Goal: Communication & Community: Answer question/provide support

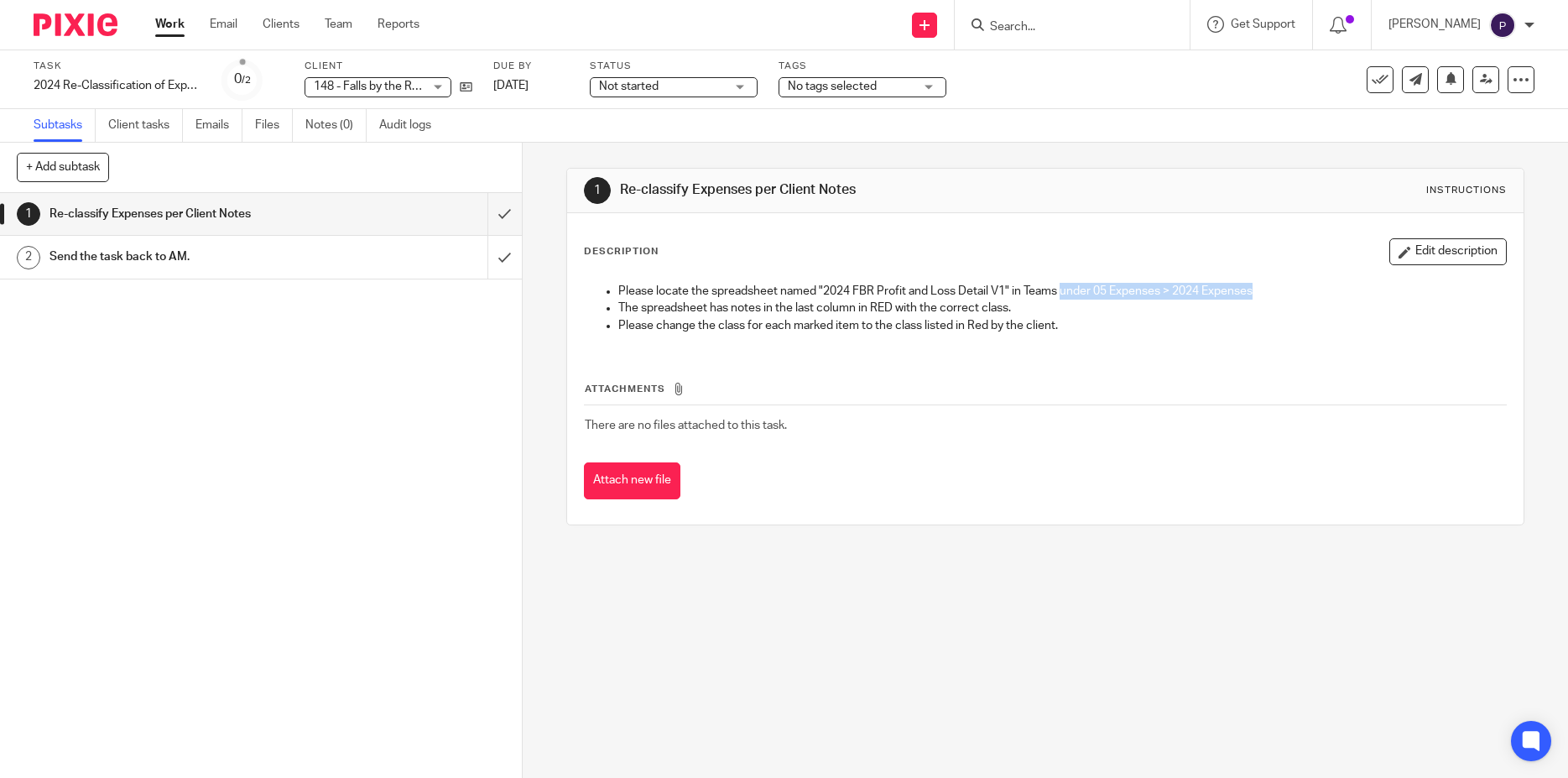
drag, startPoint x: 1058, startPoint y: 293, endPoint x: 1268, endPoint y: 288, distance: 210.1
click at [1268, 288] on p "Please locate the spreadsheet named "2024 FBR Profit and Loss Detail V1" in Tea…" at bounding box center [1062, 291] width 888 height 17
drag, startPoint x: 706, startPoint y: 291, endPoint x: 1006, endPoint y: 288, distance: 300.0
click at [1006, 288] on p "Please locate the spreadsheet named "2024 FBR Profit and Loss Detail V1" in Tea…" at bounding box center [1062, 291] width 888 height 17
copy p "spreadsheet named "2024 FBR Profit and Loss Detail V1""
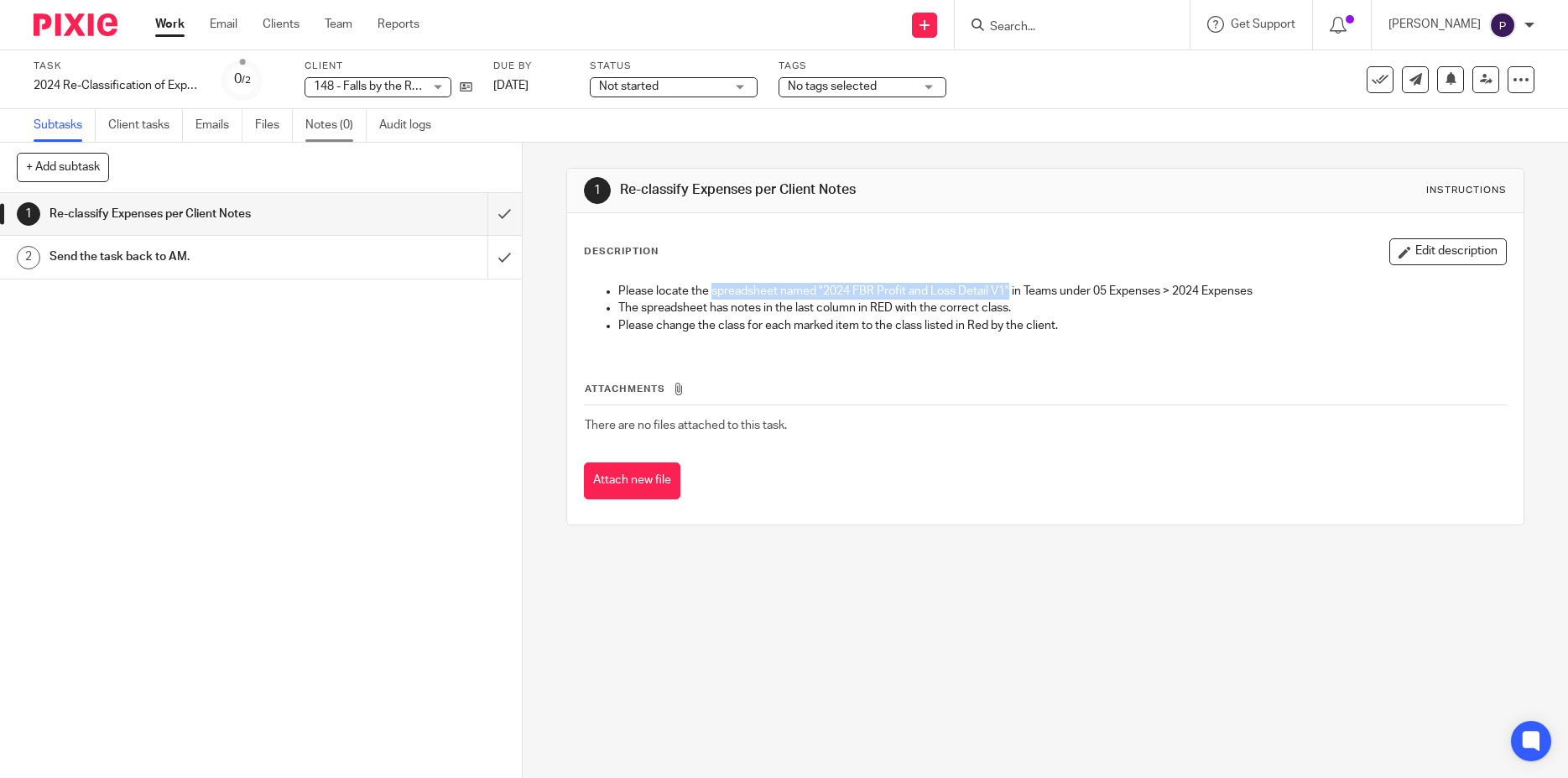
click at [327, 123] on link "Notes (0)" at bounding box center [336, 125] width 61 height 32
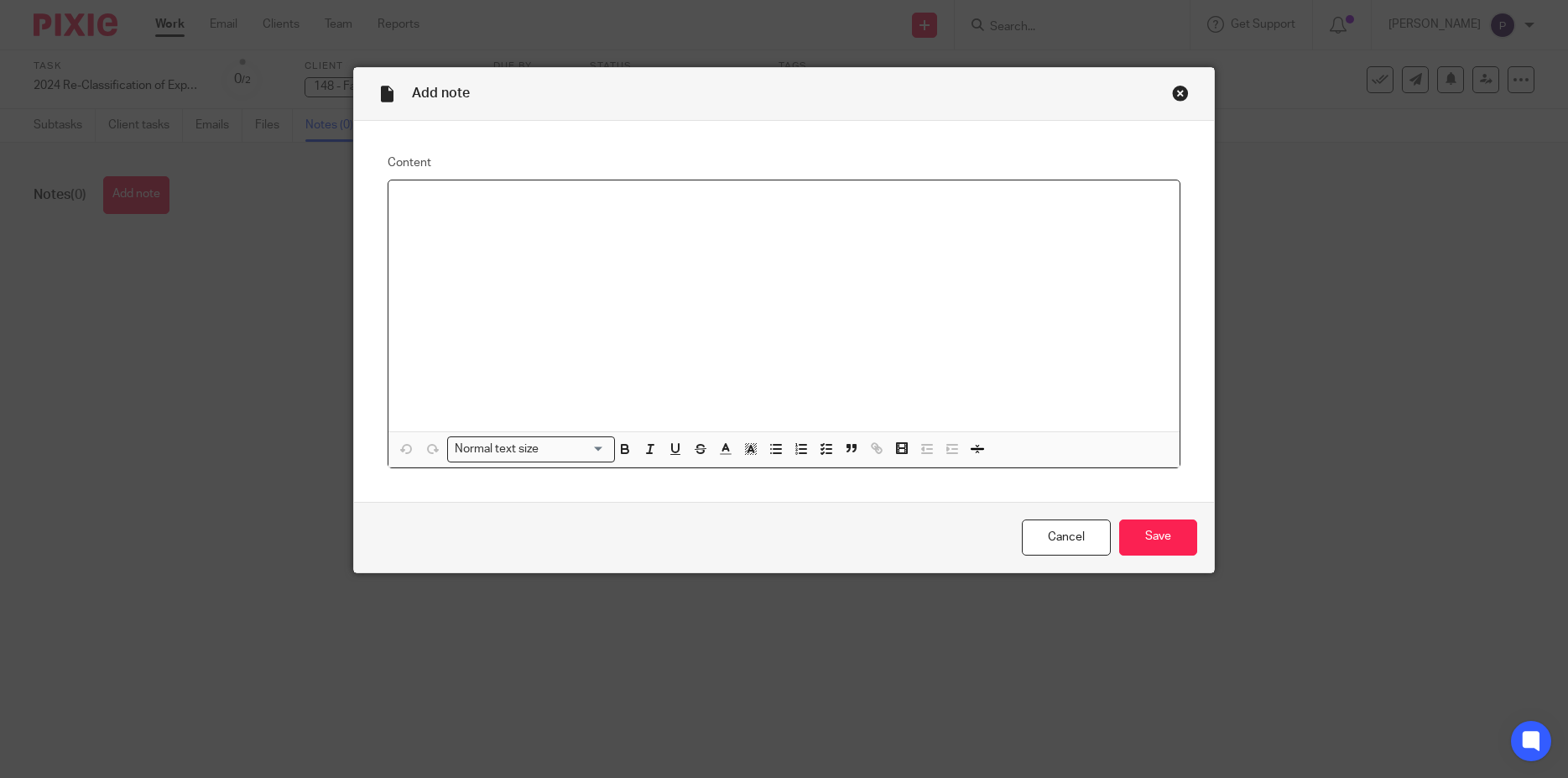
click at [462, 217] on div at bounding box center [784, 306] width 793 height 251
click at [768, 444] on icon "button" at bounding box center [775, 449] width 15 height 15
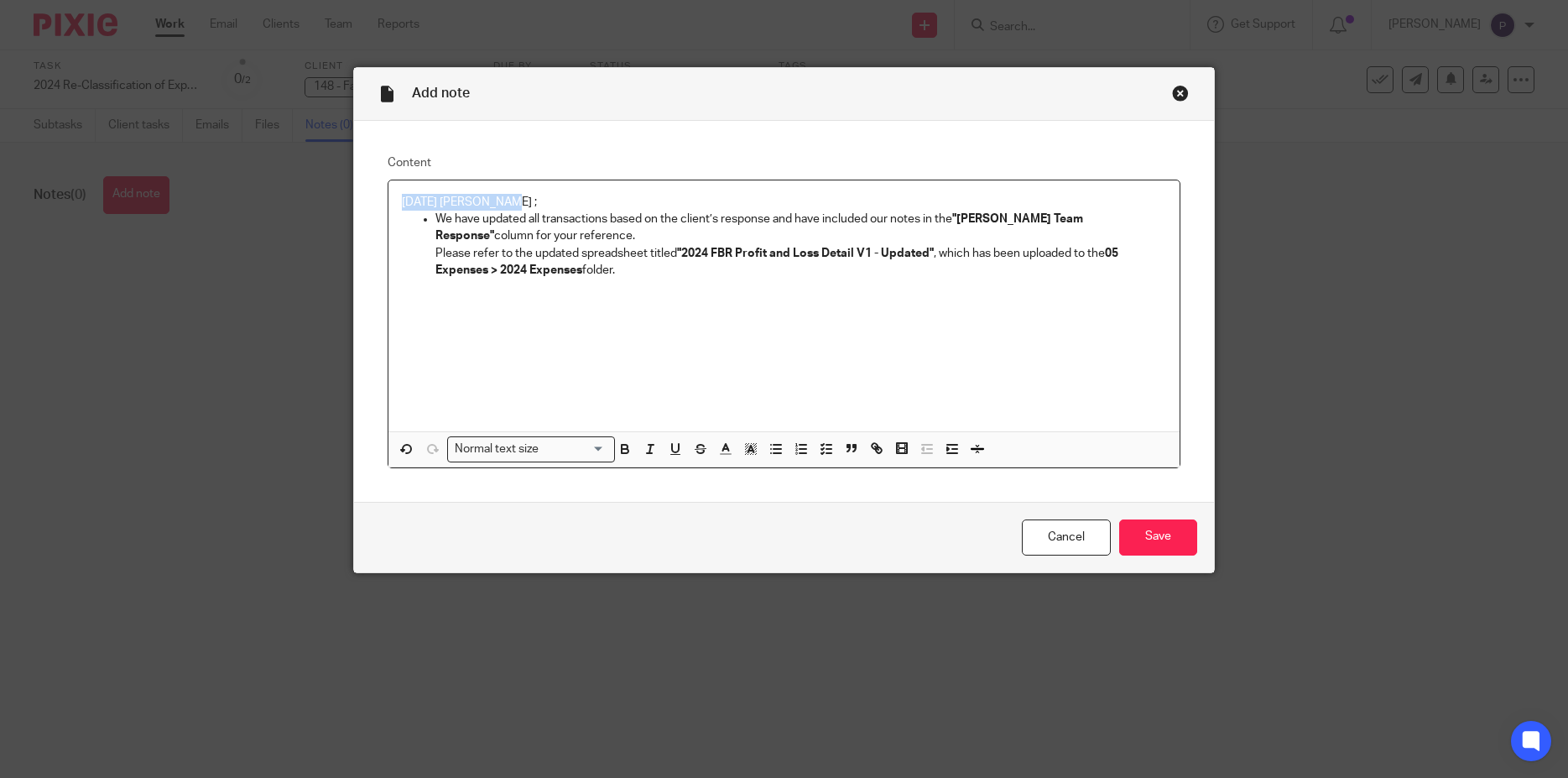
drag, startPoint x: 512, startPoint y: 199, endPoint x: 310, endPoint y: 179, distance: 203.0
click at [310, 179] on div "Add note Content 08/13/2025 Penny ; We have updated all transactions based on t…" at bounding box center [784, 389] width 1568 height 778
click at [685, 293] on div "08/13/2025 Penny ; We have updated all transactions based on the client’s respo…" at bounding box center [784, 306] width 793 height 251
drag, startPoint x: 636, startPoint y: 280, endPoint x: 430, endPoint y: 219, distance: 214.8
click at [430, 219] on div "08/13/2025 Penny ; We have updated all transactions based on the client’s respo…" at bounding box center [784, 306] width 793 height 251
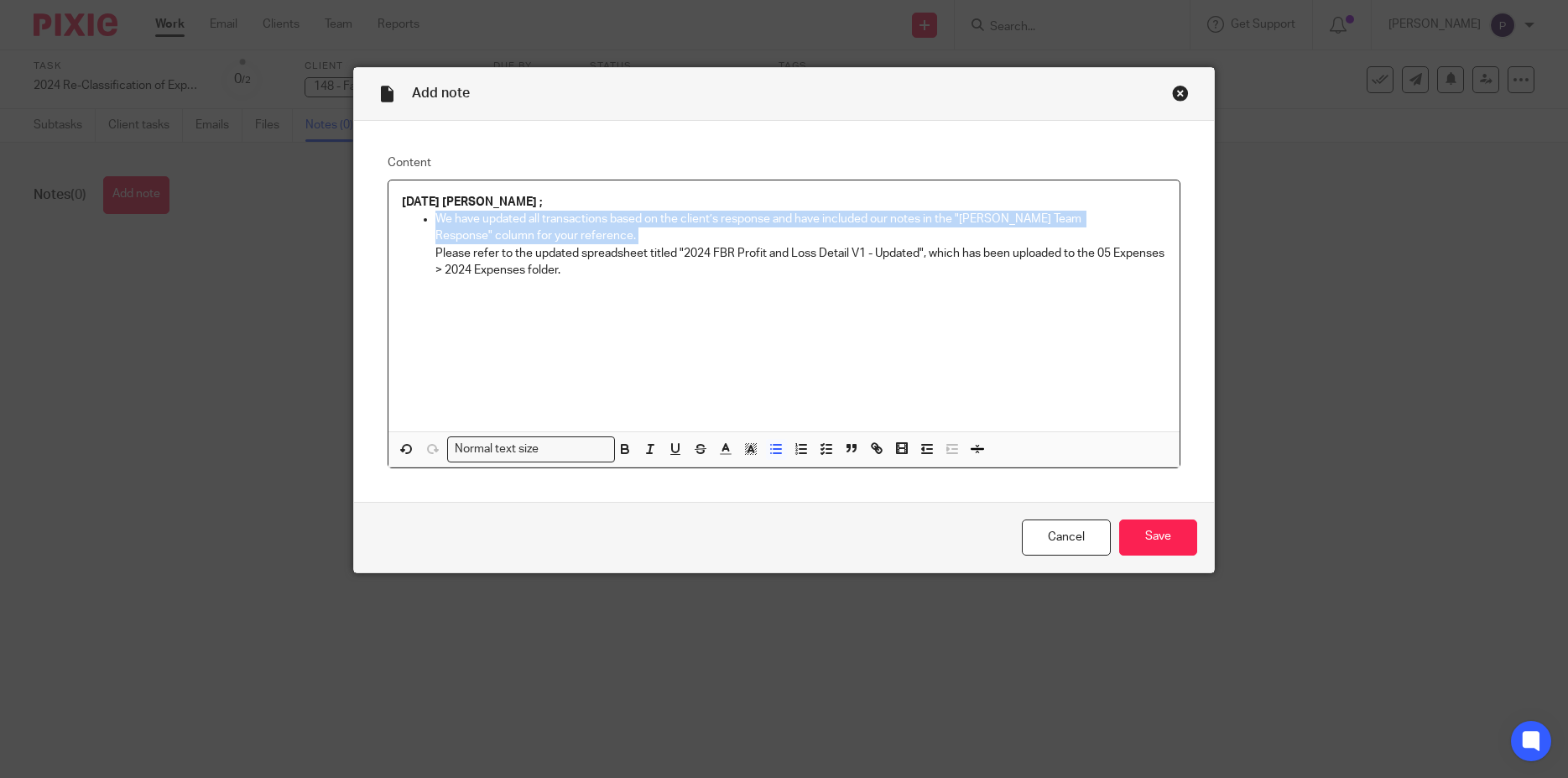
click at [594, 270] on p "We have updated all transactions based on the client’s response and have includ…" at bounding box center [801, 245] width 731 height 68
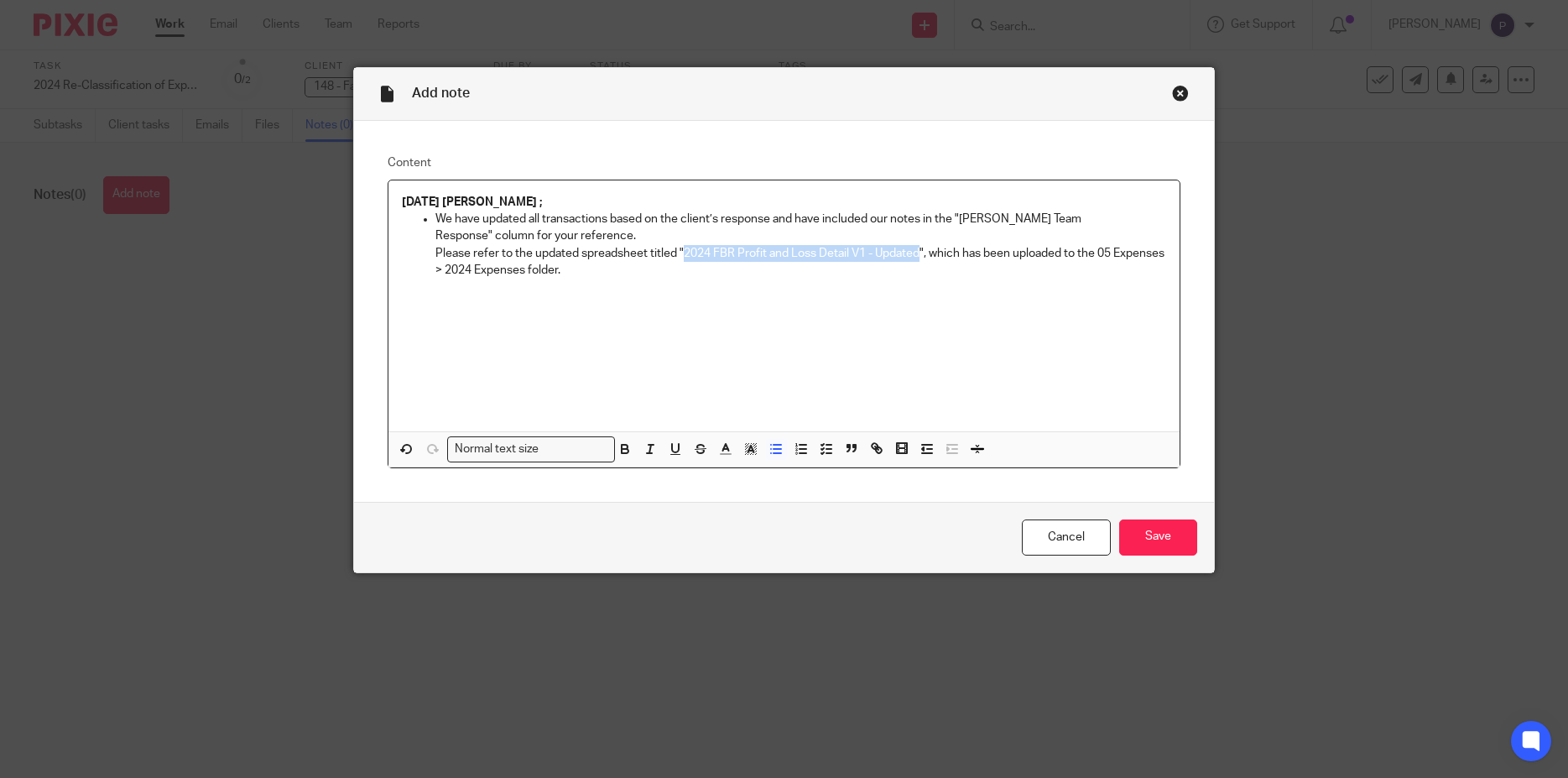
drag, startPoint x: 678, startPoint y: 254, endPoint x: 916, endPoint y: 254, distance: 238.0
click at [916, 254] on p "We have updated all transactions based on the client’s response and have includ…" at bounding box center [801, 245] width 731 height 68
click at [893, 295] on div "08/13/2025 Penny ; We have updated all transactions based on the client’s respo…" at bounding box center [784, 306] width 793 height 251
click at [1160, 541] on input "Save" at bounding box center [1158, 537] width 78 height 36
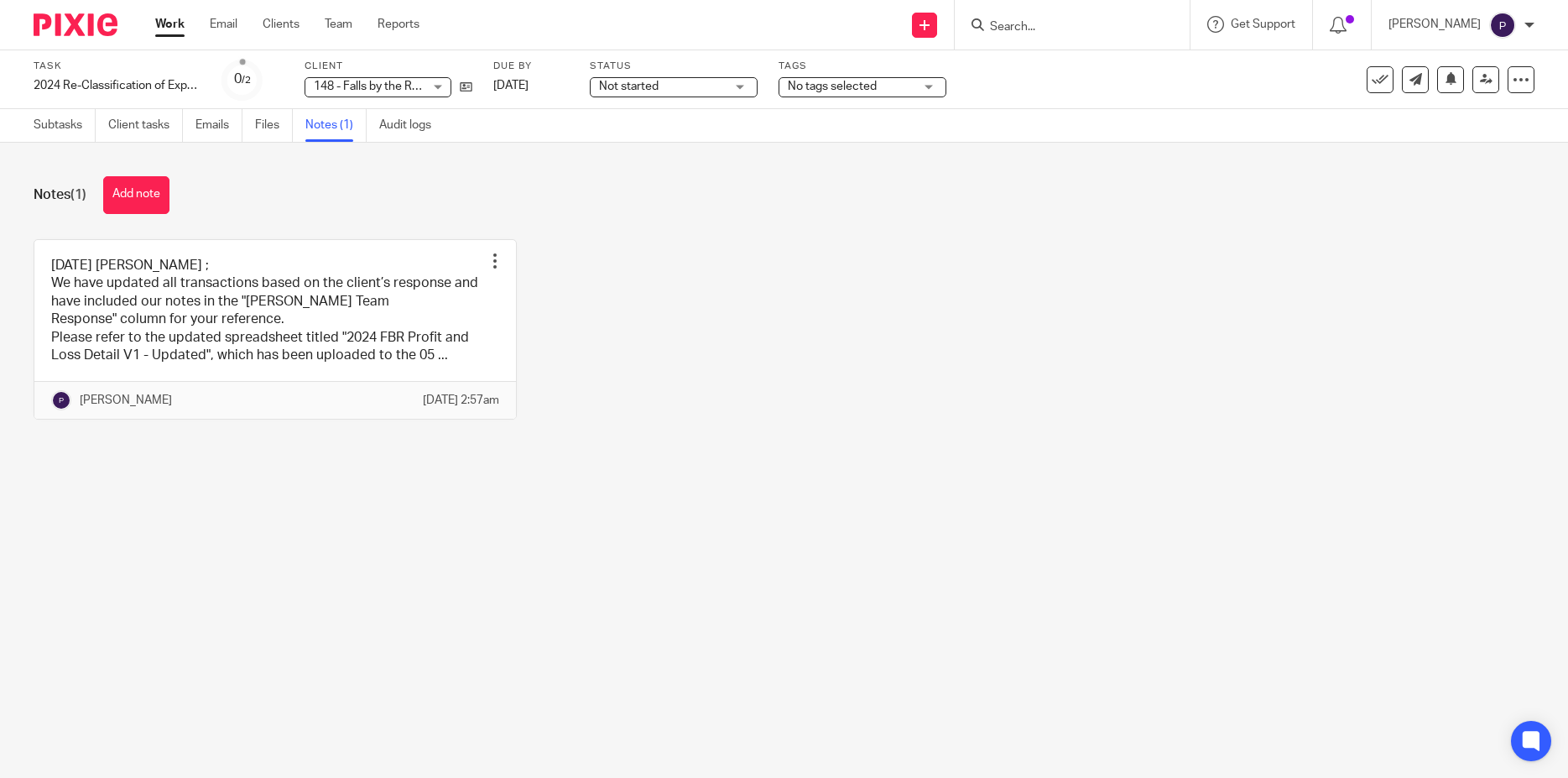
click at [847, 89] on span "No tags selected" at bounding box center [832, 86] width 89 height 12
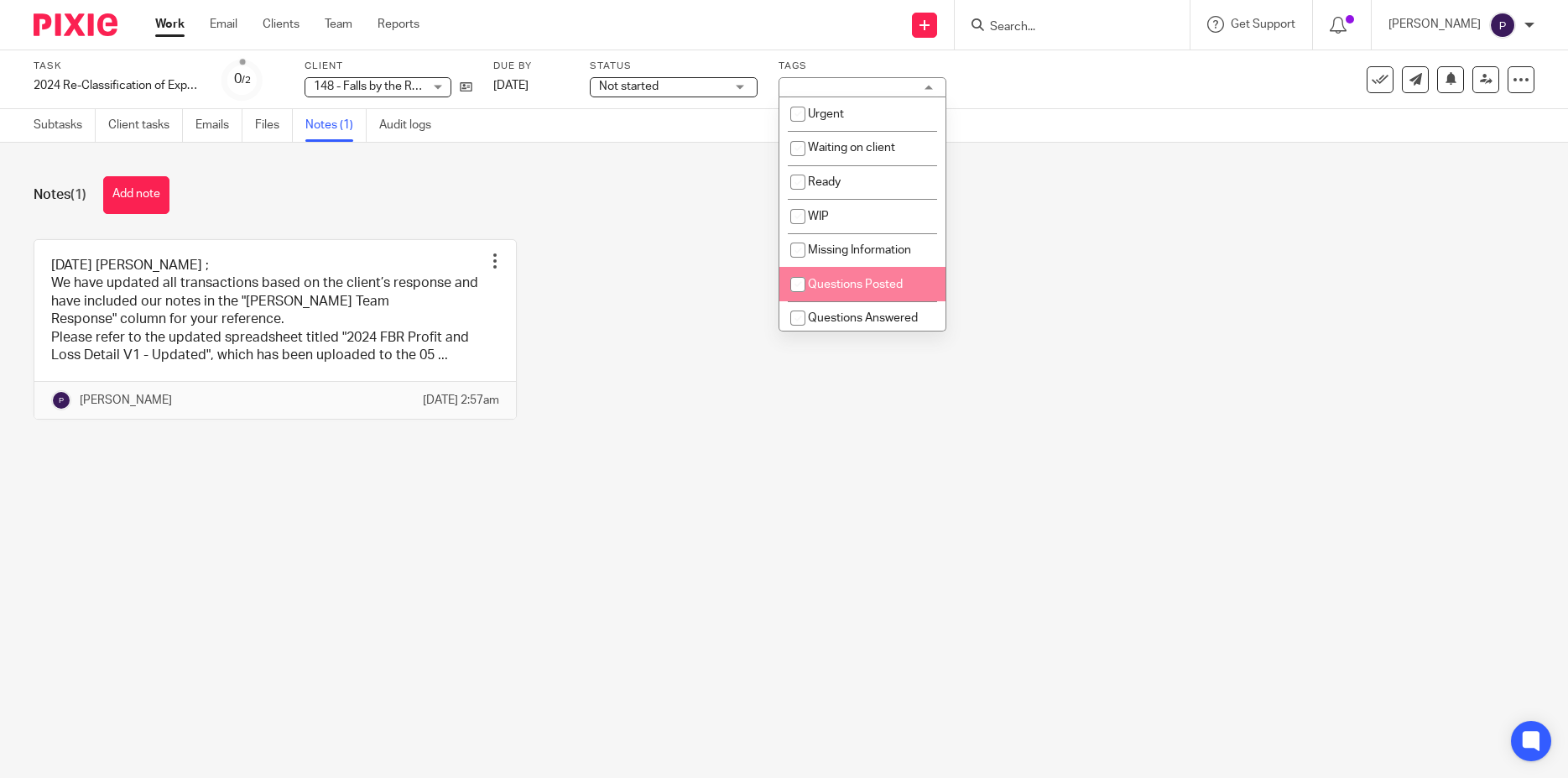
click at [806, 281] on input "checkbox" at bounding box center [797, 284] width 31 height 31
checkbox input "true"
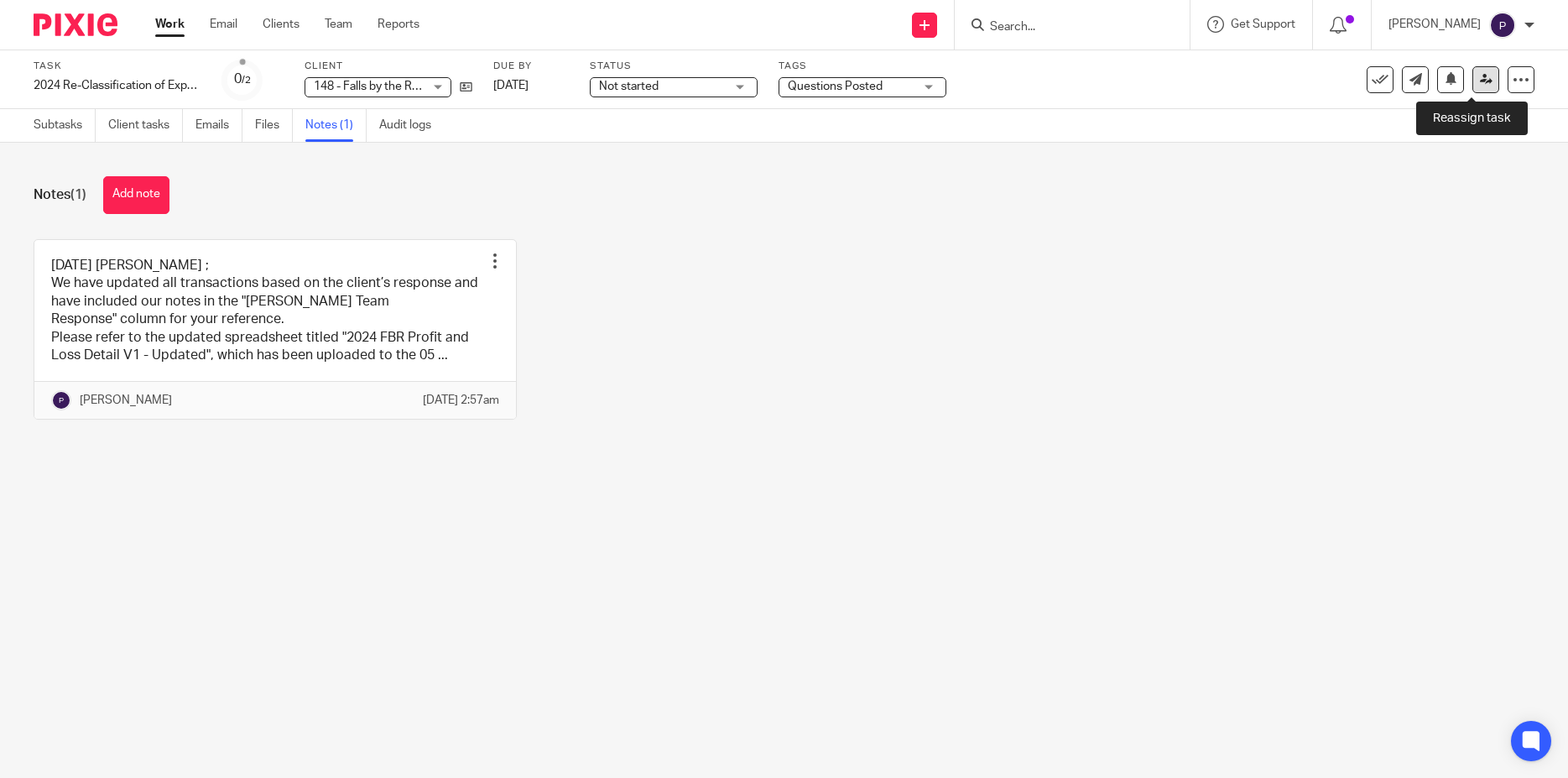
click at [1481, 82] on icon at bounding box center [1487, 79] width 13 height 13
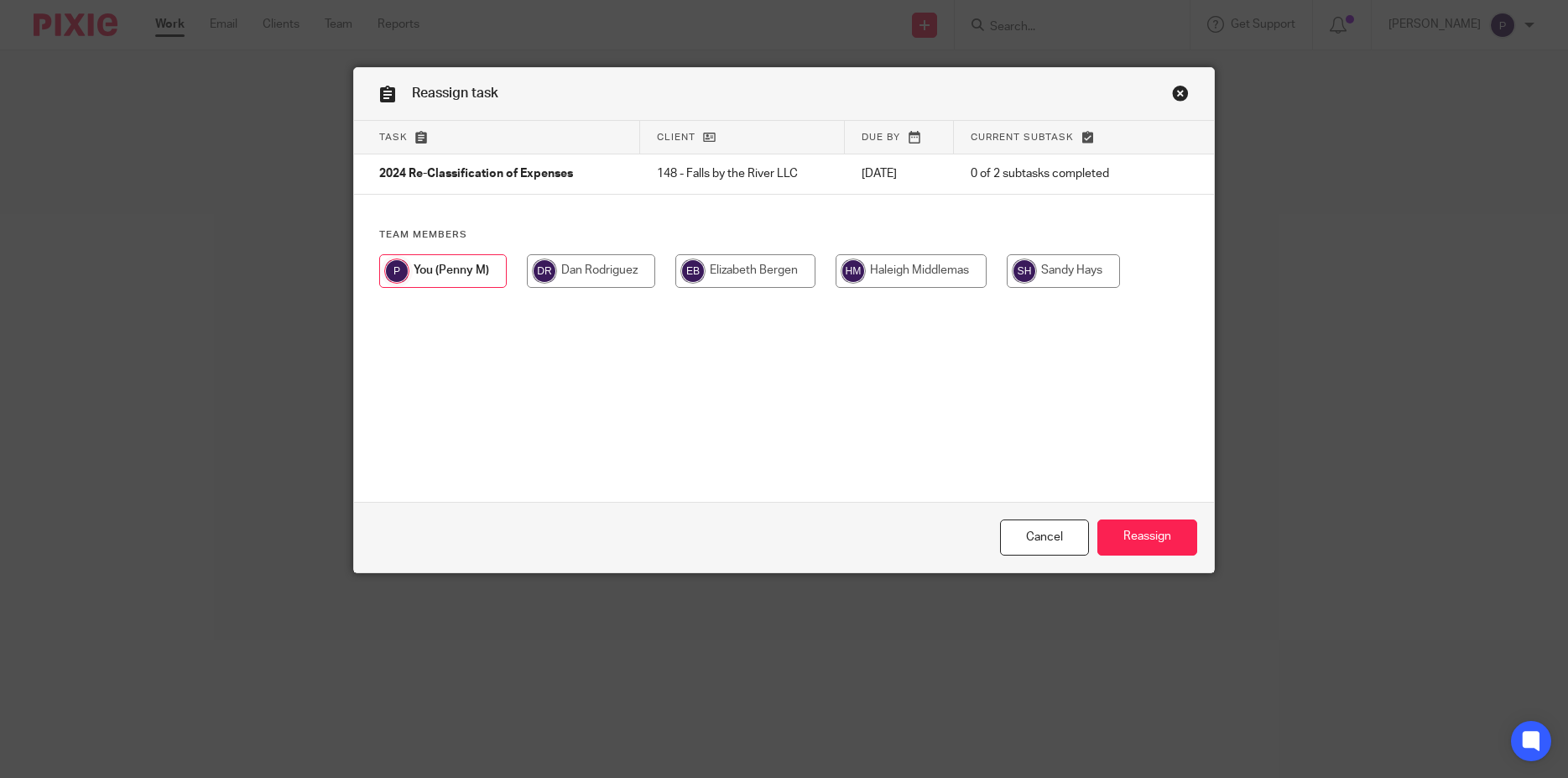
click at [923, 284] on input "radio" at bounding box center [911, 271] width 151 height 33
radio input "true"
click at [1128, 531] on input "Reassign" at bounding box center [1147, 537] width 100 height 36
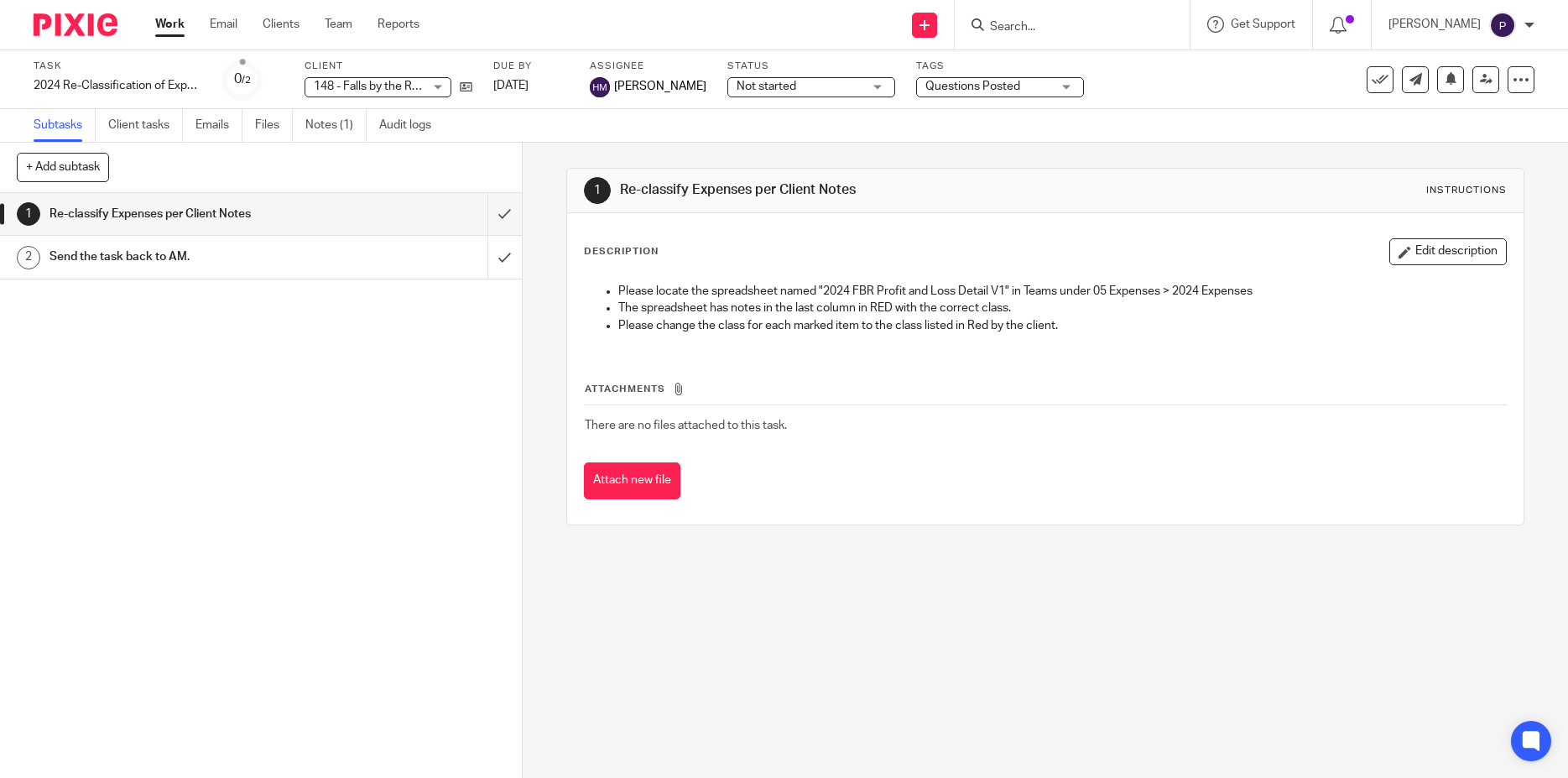
click at [166, 31] on link "Work" at bounding box center [170, 24] width 30 height 17
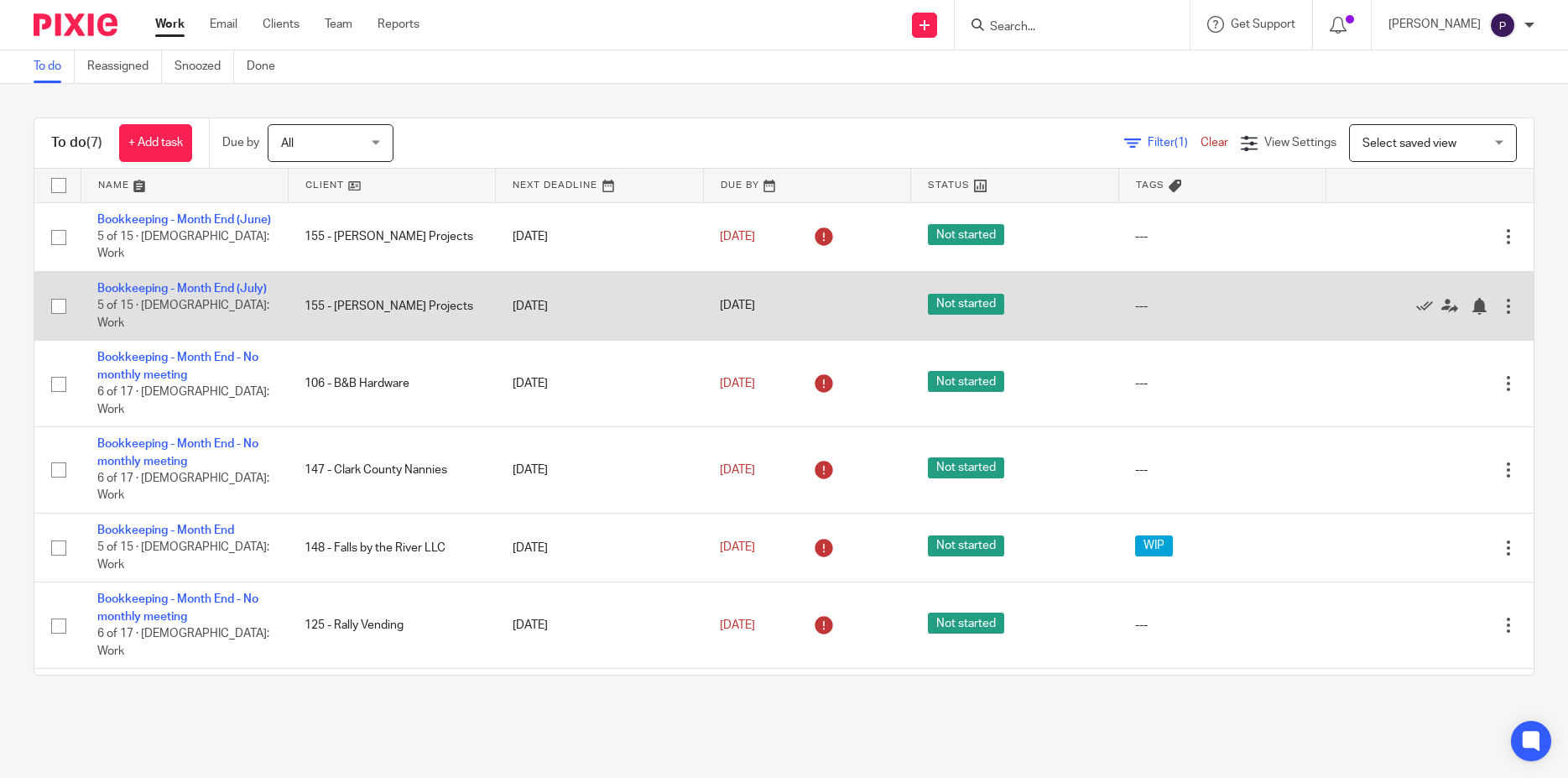
scroll to position [3, 0]
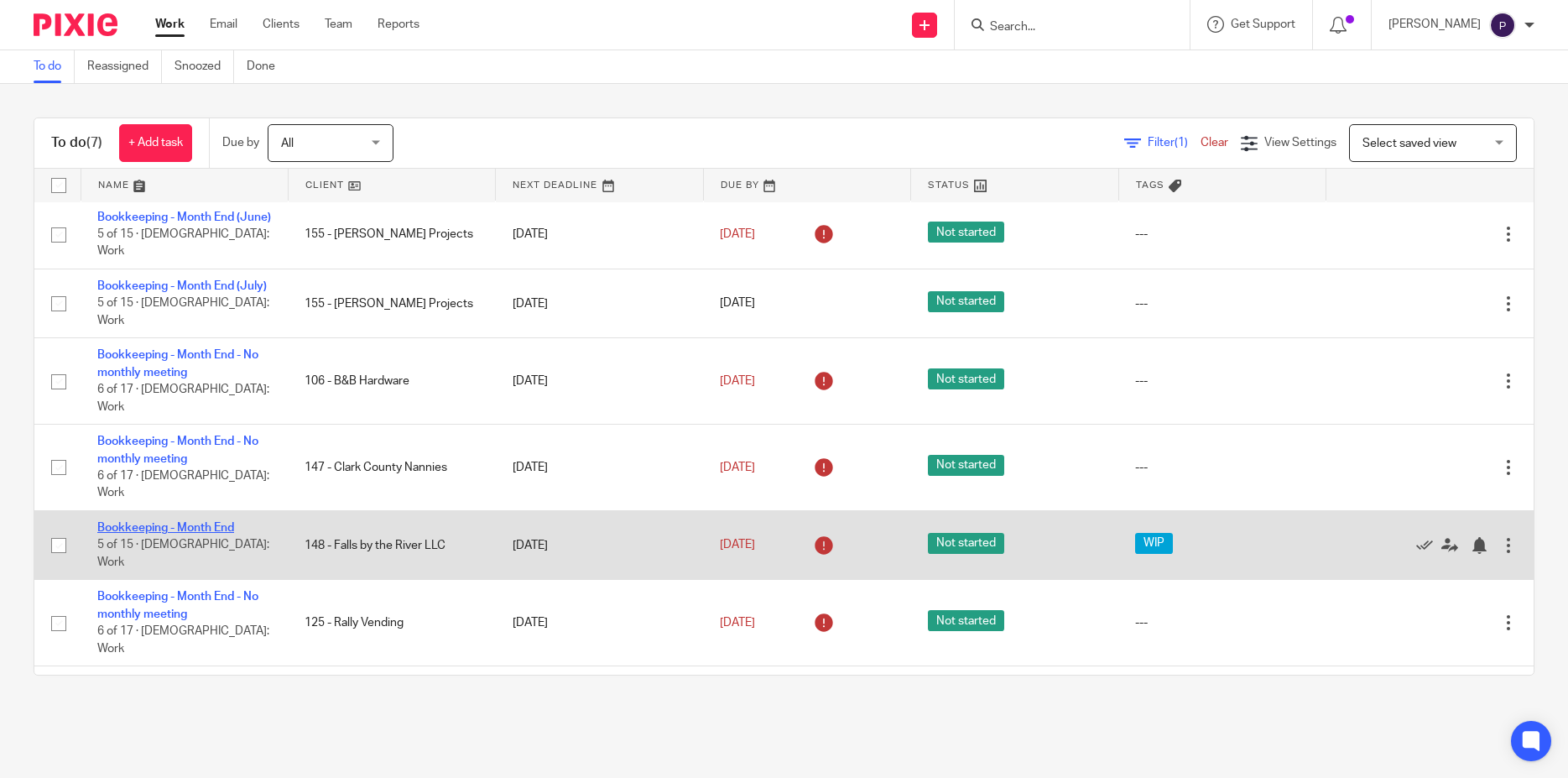
click at [192, 522] on link "Bookkeeping - Month End" at bounding box center [166, 527] width 137 height 12
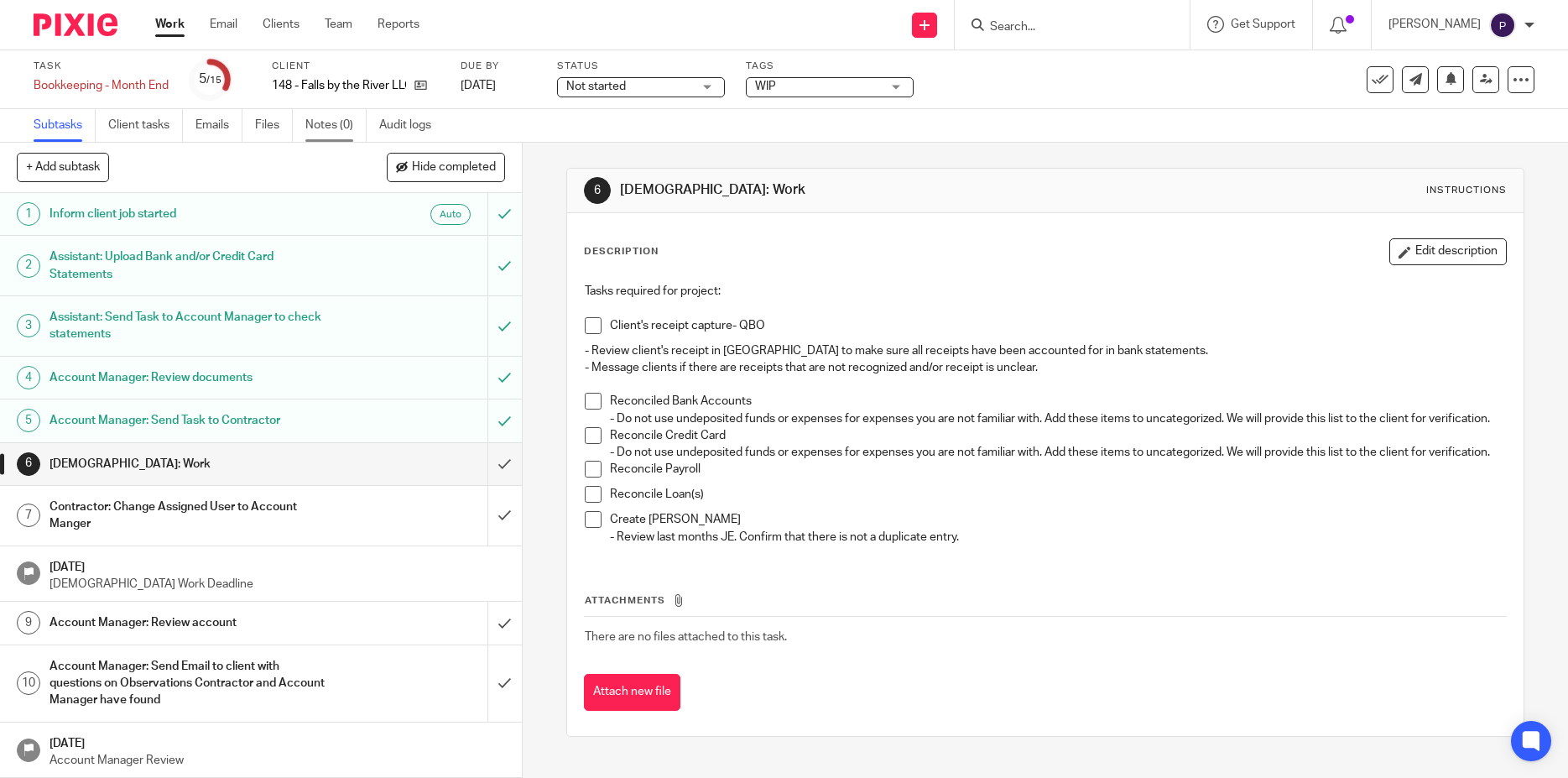
click at [323, 130] on link "Notes (0)" at bounding box center [336, 125] width 61 height 32
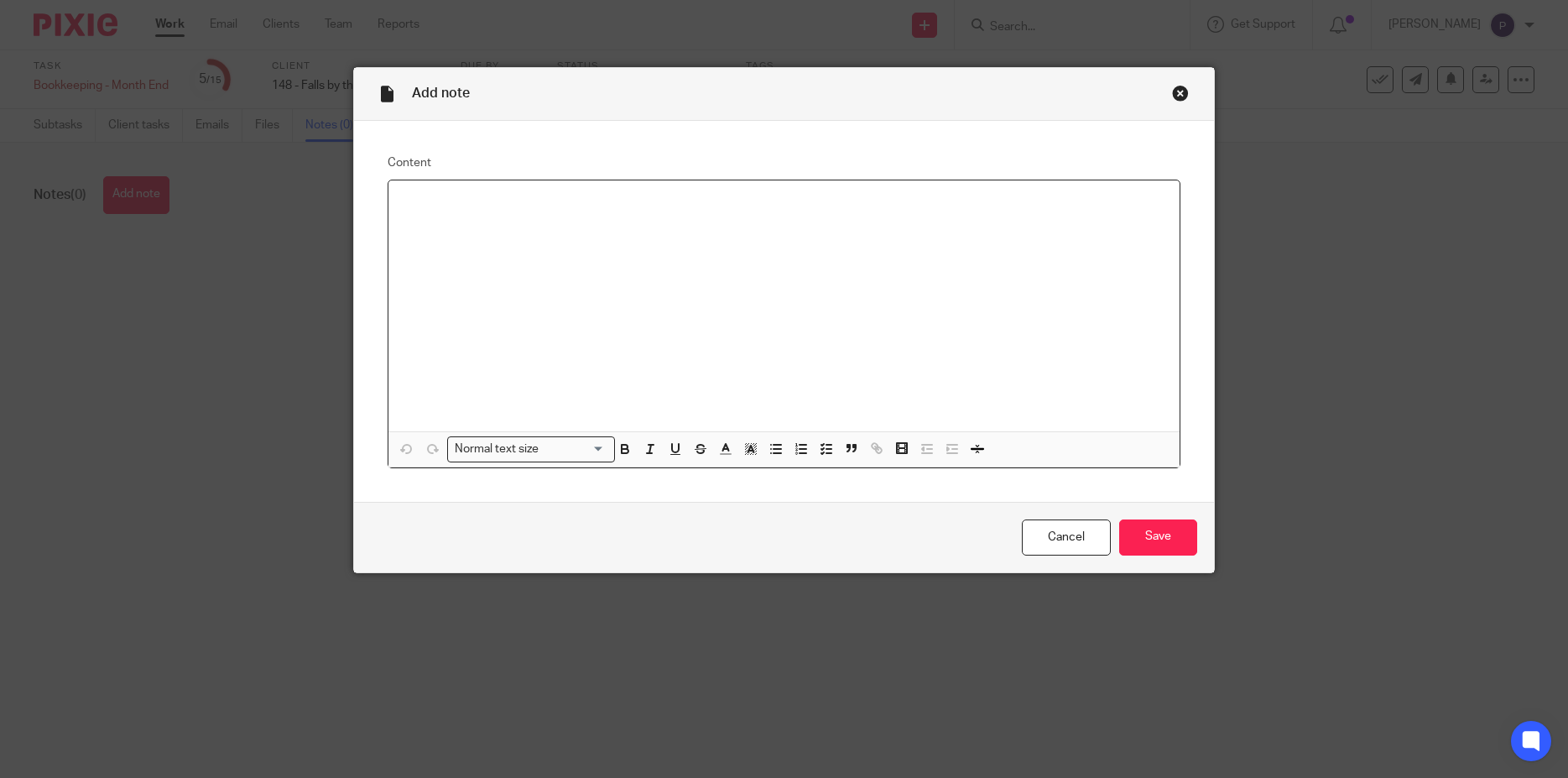
click at [452, 202] on p at bounding box center [784, 201] width 766 height 17
click at [768, 448] on icon "button" at bounding box center [775, 449] width 15 height 15
click at [765, 249] on p "Escorw Statements (Happy Valley, Washougal and Brookings)" at bounding box center [801, 253] width 731 height 17
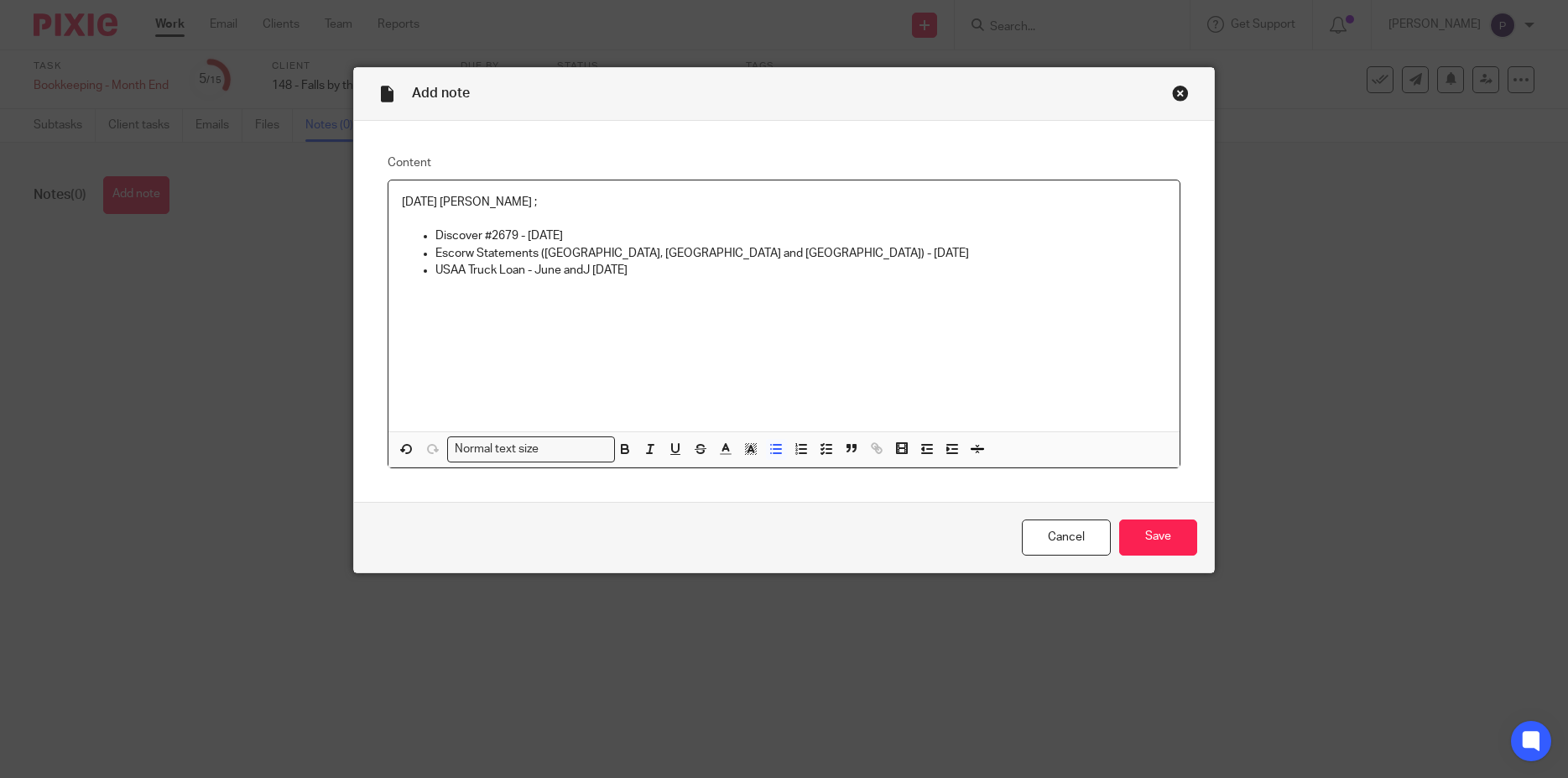
click at [506, 204] on p "08/13/2025 Penny ;" at bounding box center [784, 201] width 766 height 17
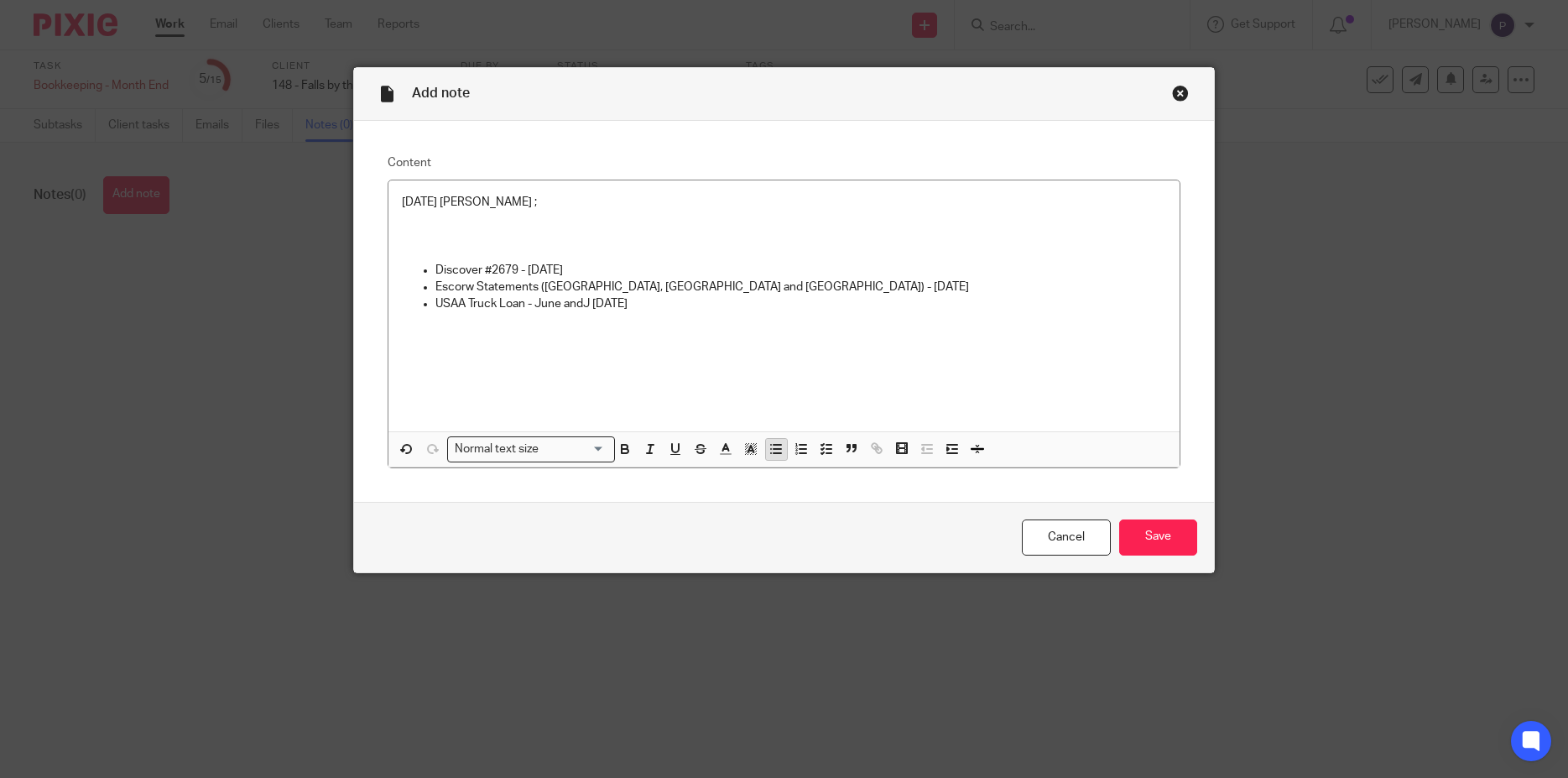
click at [768, 451] on icon "button" at bounding box center [775, 449] width 15 height 15
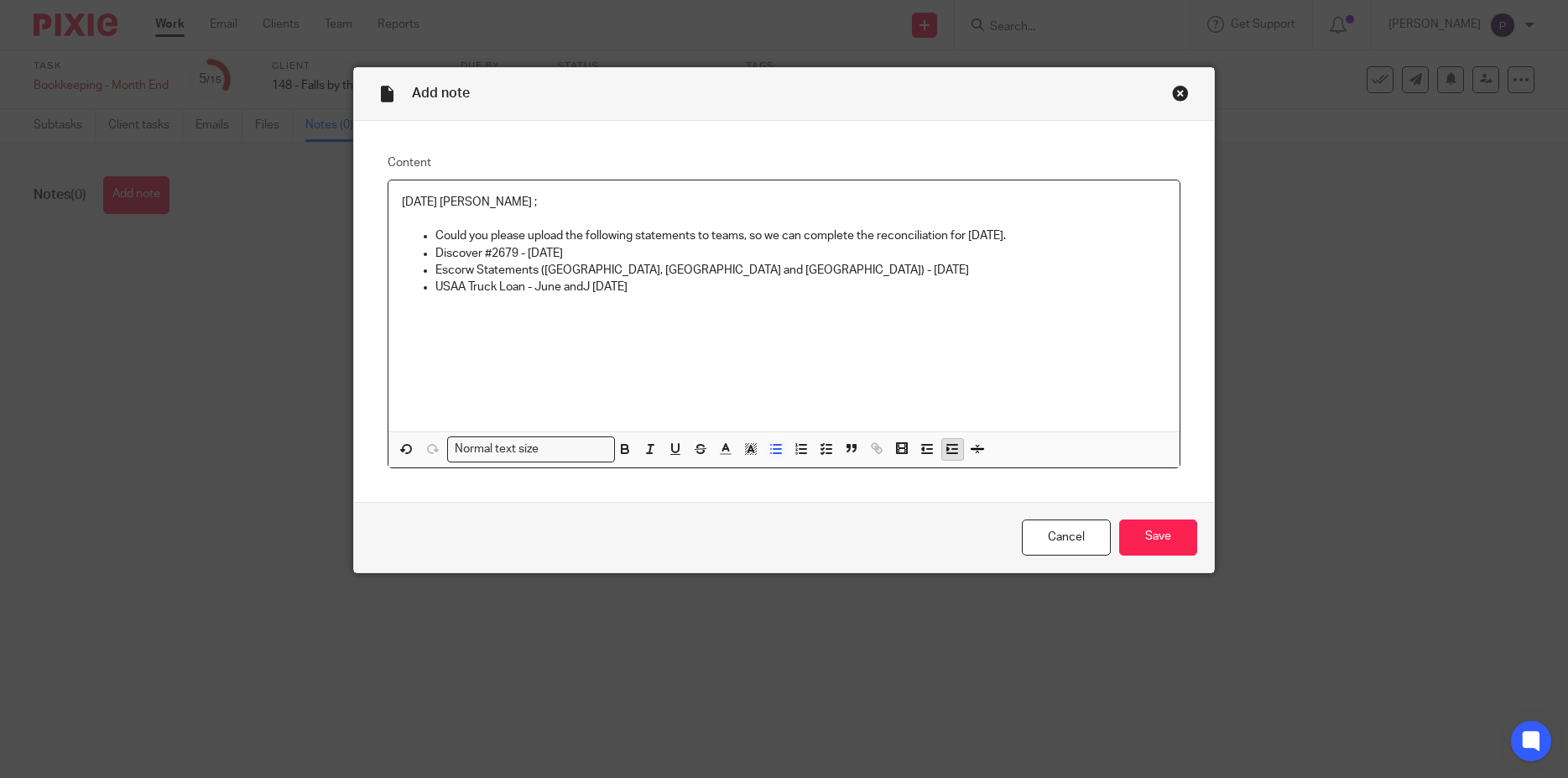
click at [945, 448] on icon "button" at bounding box center [952, 449] width 15 height 15
click at [435, 269] on li "Escorw Statements (Happy Valley, Washougal and Brookings) - July 2025" at bounding box center [801, 270] width 731 height 17
click at [435, 272] on p "Escorw Statements (Happy Valley, Washougal and Brookings) - July 2025" at bounding box center [801, 270] width 731 height 17
click at [435, 285] on p "USAA Truck Loan - June andJ July 2025" at bounding box center [801, 287] width 731 height 17
click at [614, 282] on p "USAA Truck Loan - June andJ July 2025" at bounding box center [818, 287] width 698 height 17
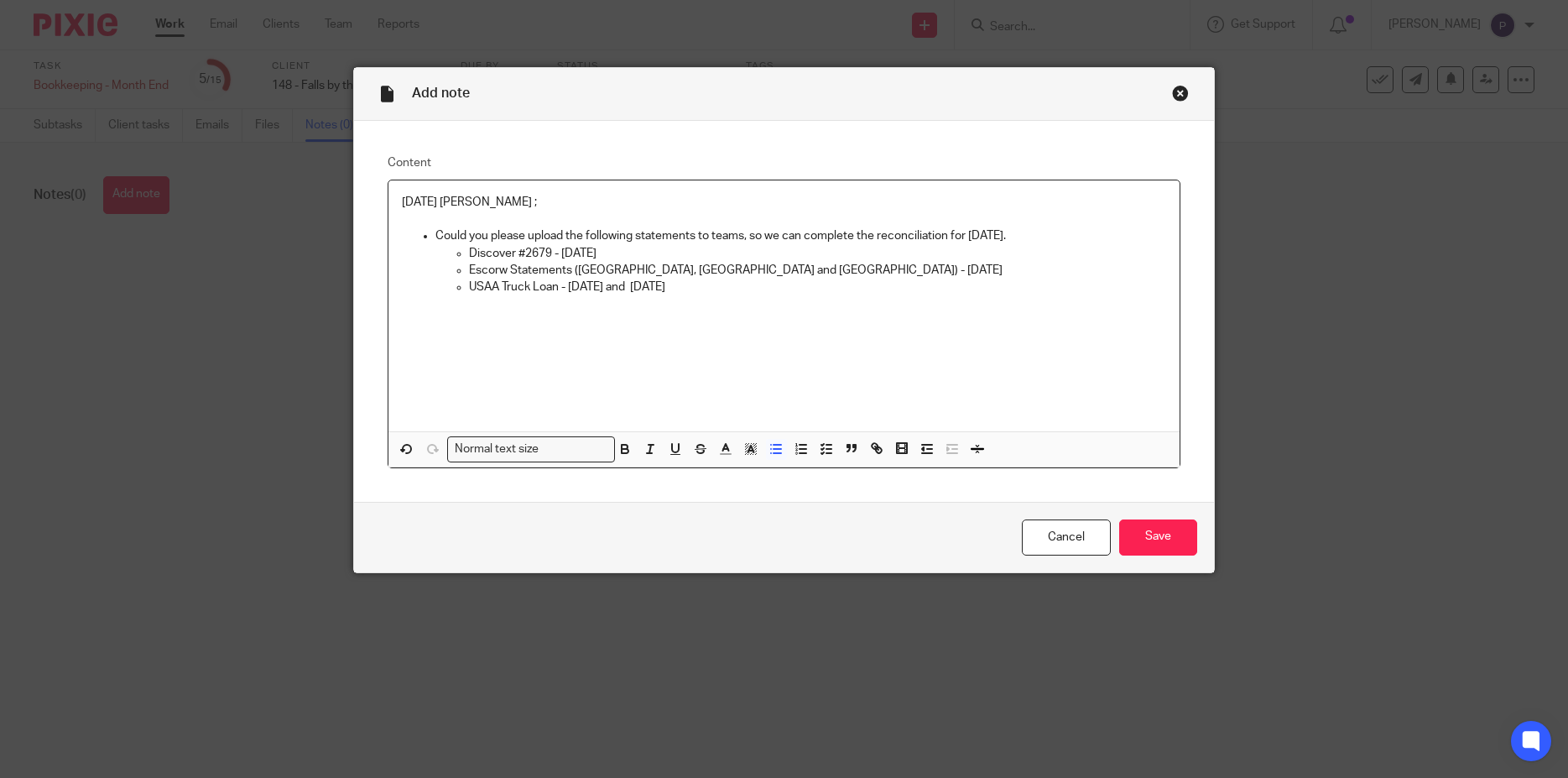
drag, startPoint x: 547, startPoint y: 280, endPoint x: 426, endPoint y: 234, distance: 129.4
click at [435, 234] on li "Could you please upload the following statements to teams, so we can complete t…" at bounding box center [801, 262] width 731 height 68
copy li "Could you please upload the following statements to teams, so we can complete t…"
click at [479, 247] on p "Discover #2679 - July 2025" at bounding box center [818, 253] width 698 height 17
drag, startPoint x: 430, startPoint y: 233, endPoint x: 1036, endPoint y: 235, distance: 606.0
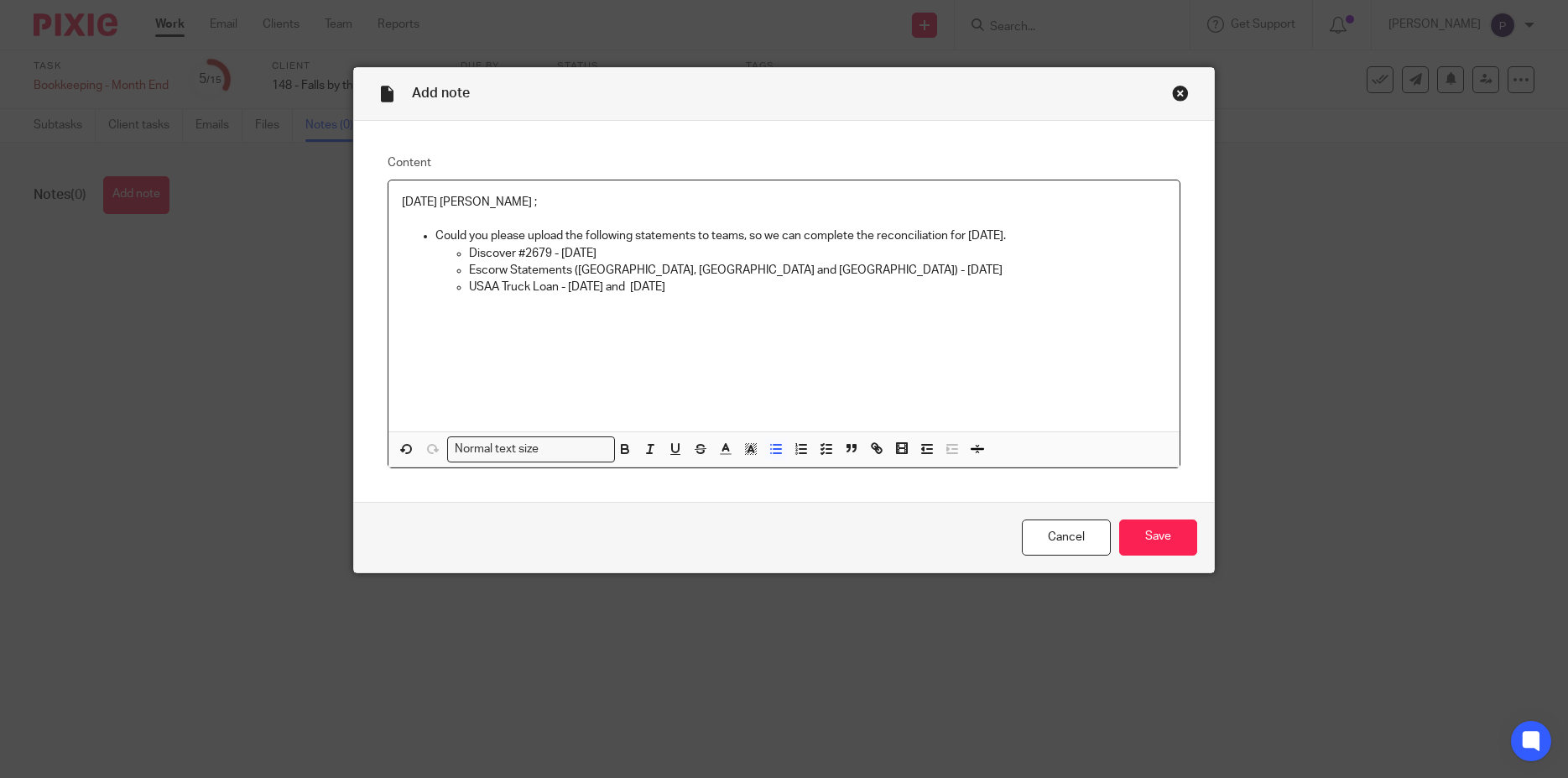
click at [1036, 235] on p "Could you please upload the following statements to teams, so we can complete t…" at bounding box center [801, 236] width 731 height 17
drag, startPoint x: 521, startPoint y: 201, endPoint x: 206, endPoint y: 190, distance: 315.2
click at [206, 190] on div "Add note Content 08/13/2025 Penny ; Could you please upload the following state…" at bounding box center [784, 389] width 1568 height 778
drag, startPoint x: 692, startPoint y: 295, endPoint x: 430, endPoint y: 240, distance: 267.7
click at [435, 240] on li "Could you please upload the following statements to Teams so we can complete th…" at bounding box center [801, 262] width 731 height 68
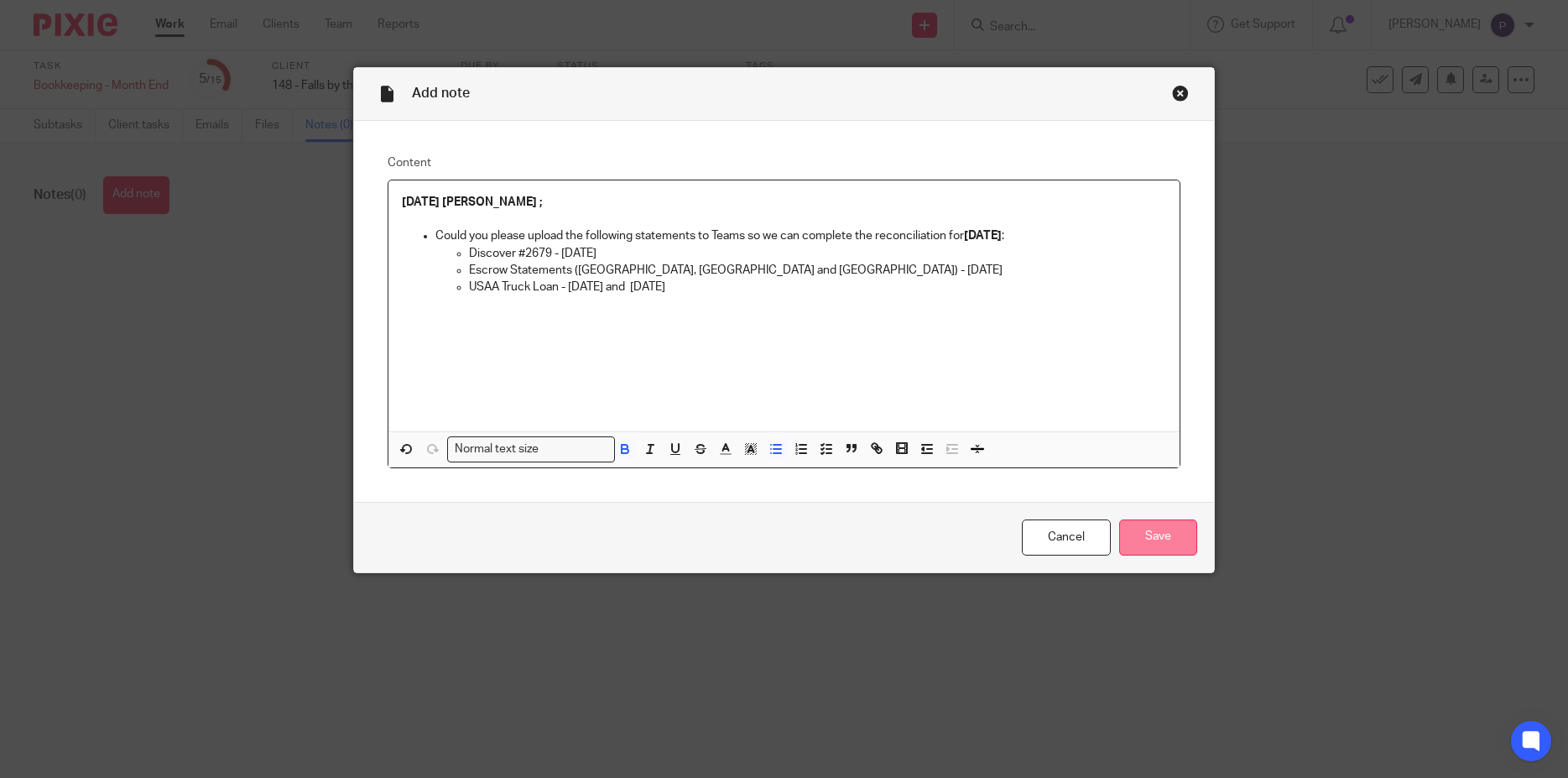
click at [1156, 541] on input "Save" at bounding box center [1158, 537] width 78 height 36
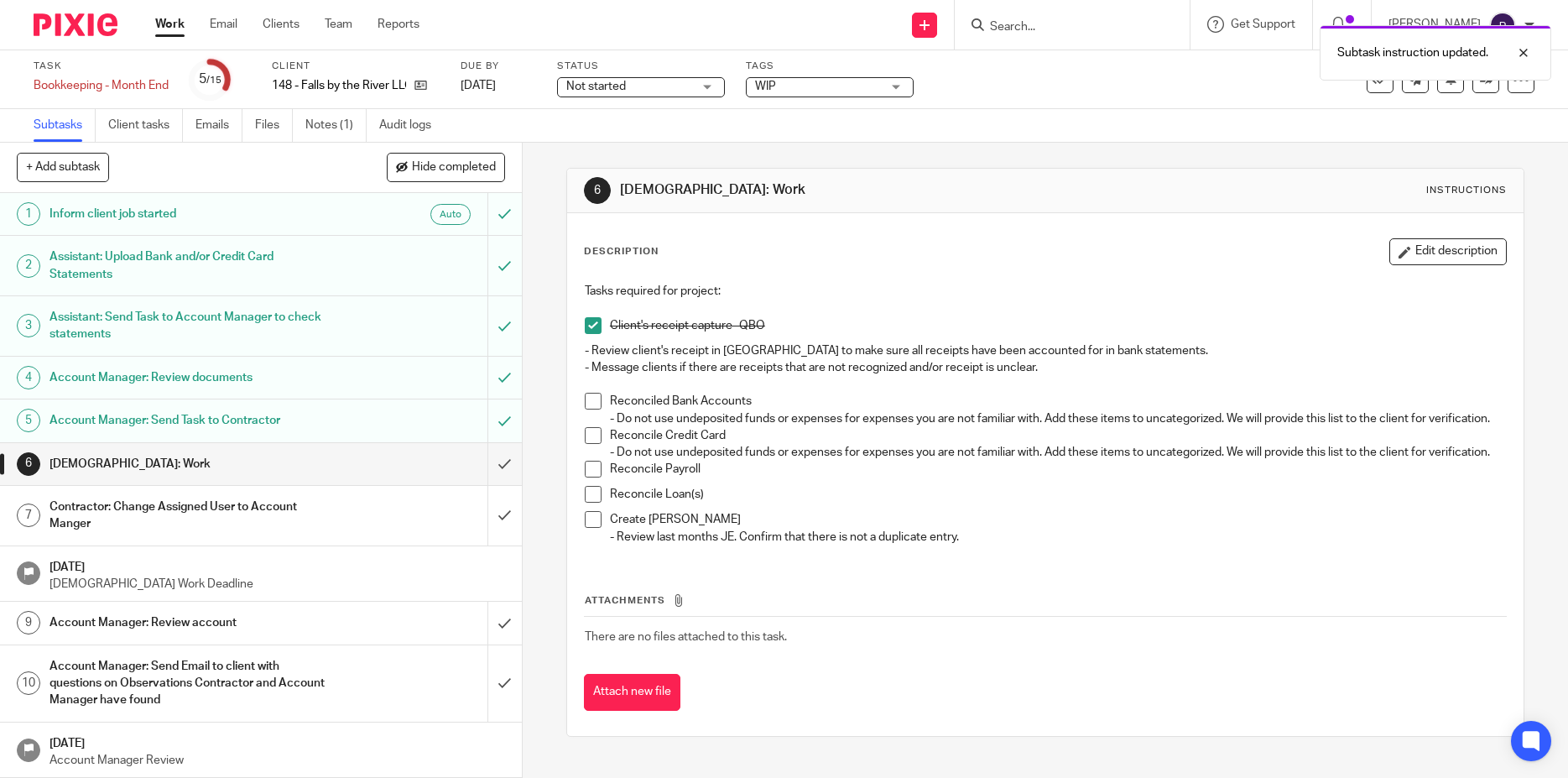
click at [589, 402] on span at bounding box center [593, 401] width 17 height 17
click at [591, 329] on span at bounding box center [593, 326] width 17 height 17
